Goal: Check status: Check status

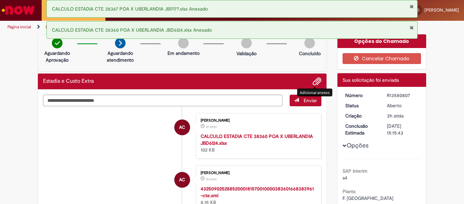
drag, startPoint x: 411, startPoint y: 8, endPoint x: 407, endPoint y: 12, distance: 5.8
click at [411, 8] on button "Fechar Notificação" at bounding box center [411, 6] width 4 height 5
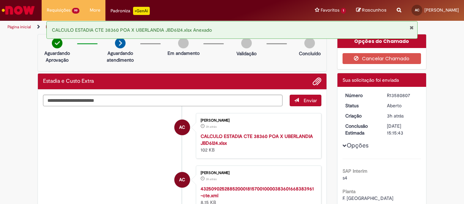
click at [412, 28] on button "Fechar Notificação" at bounding box center [411, 27] width 4 height 5
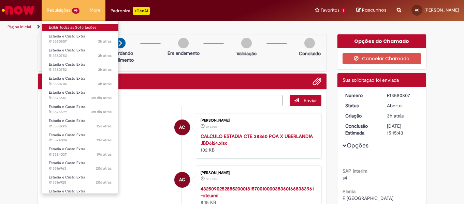
click at [59, 27] on link "Exibir Todas as Solicitações" at bounding box center [80, 28] width 76 height 8
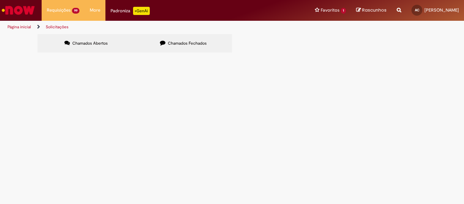
scroll to position [205, 0]
click at [0, 0] on link "9" at bounding box center [0, 0] width 0 height 0
click at [0, 0] on link "8" at bounding box center [0, 0] width 0 height 0
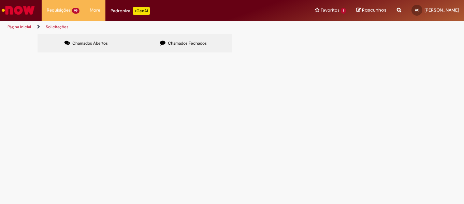
click at [0, 0] on span "Em Tratamento" at bounding box center [0, 0] width 0 height 0
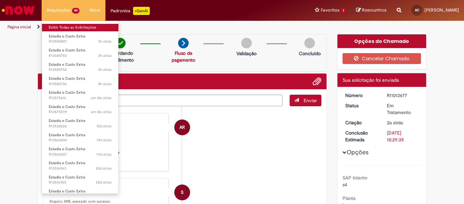
click at [68, 24] on link "Exibir Todas as Solicitações" at bounding box center [80, 28] width 76 height 8
